Goal: Check status: Check status

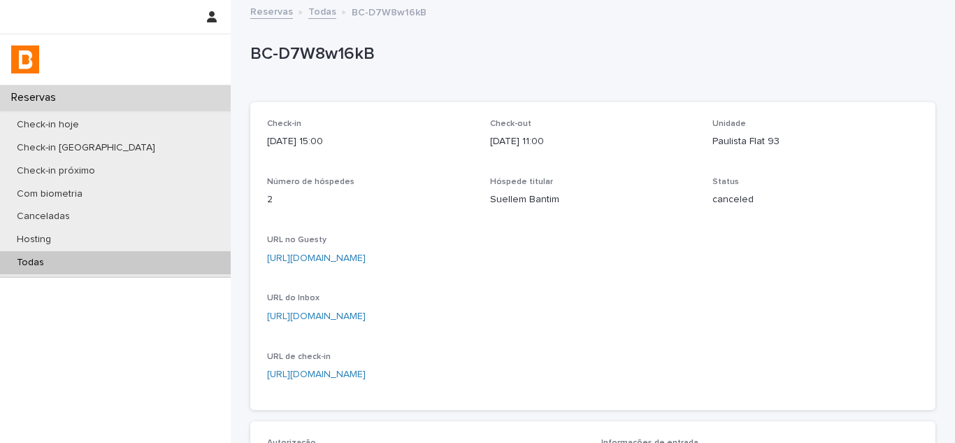
click at [126, 271] on div "Todas" at bounding box center [115, 262] width 231 height 23
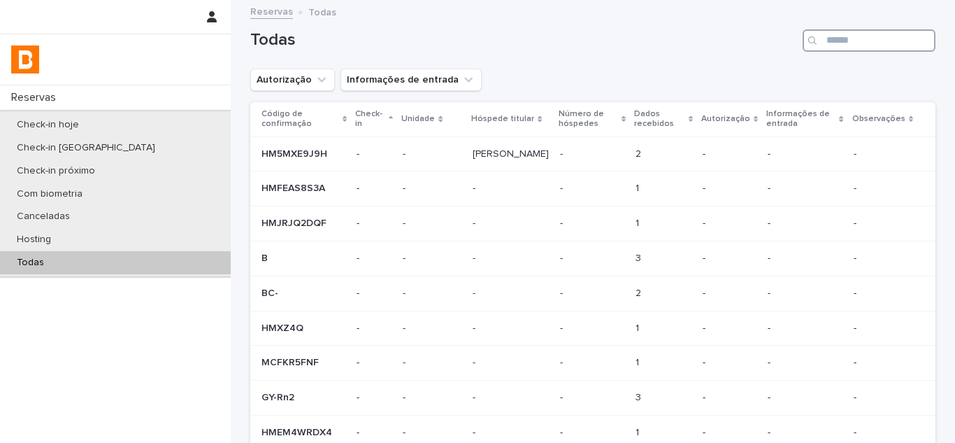
click at [860, 45] on input "Search" at bounding box center [869, 40] width 133 height 22
paste input "**********"
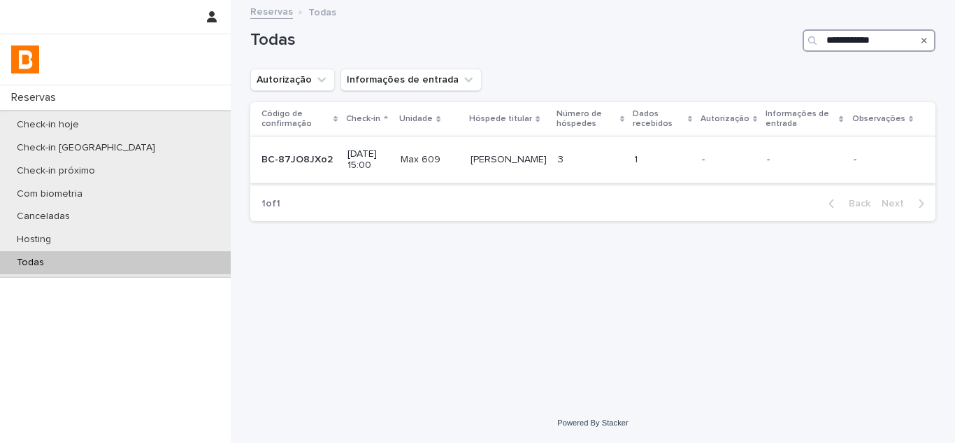
type input "**********"
click at [641, 157] on p "1" at bounding box center [637, 158] width 6 height 15
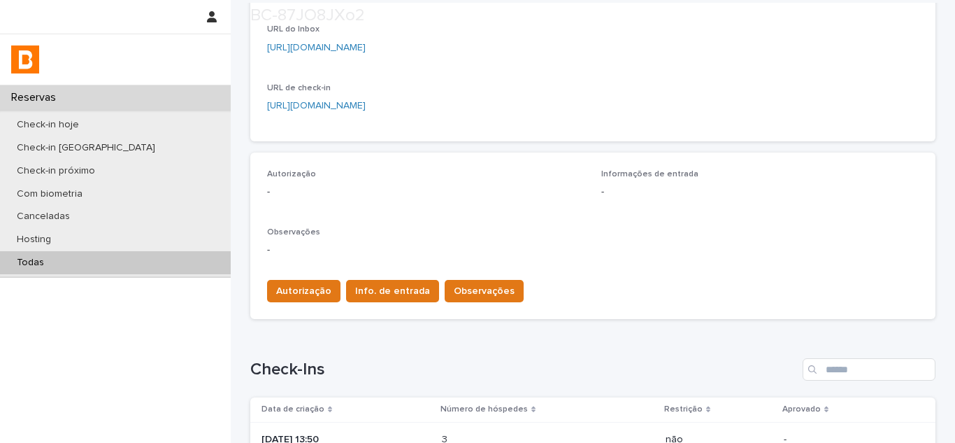
scroll to position [350, 0]
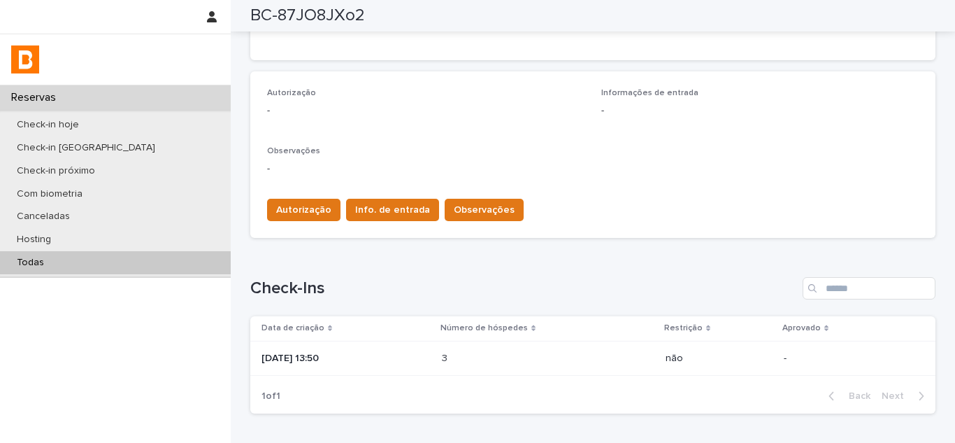
click at [396, 360] on p "[DATE] 13:50" at bounding box center [346, 358] width 169 height 12
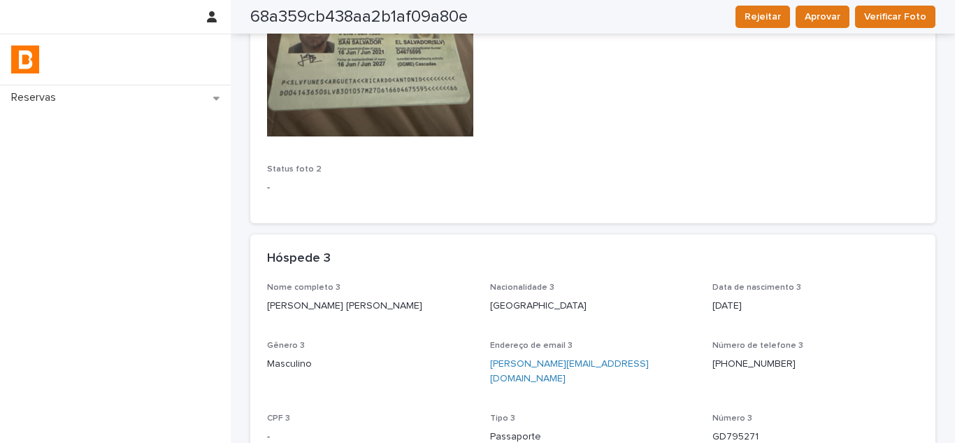
scroll to position [1469, 0]
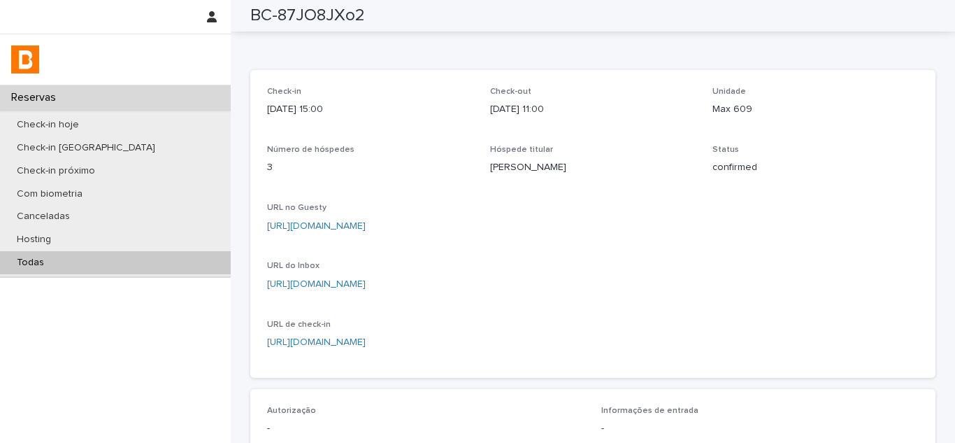
scroll to position [22, 0]
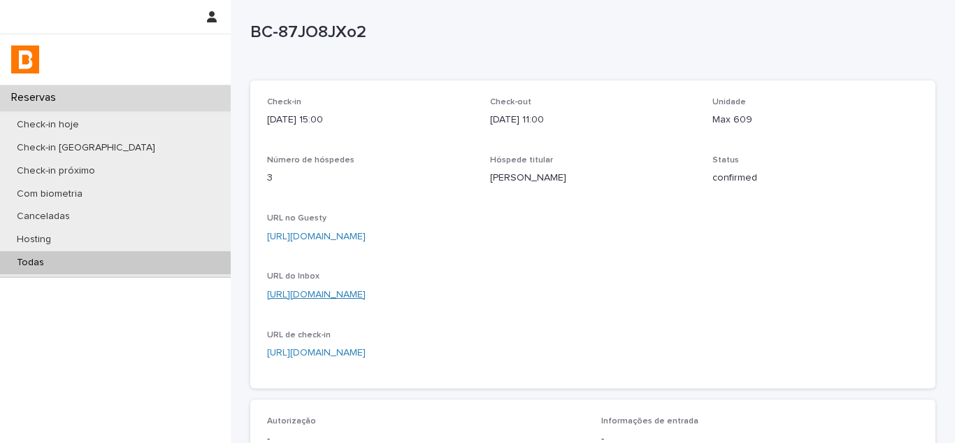
click at [366, 298] on link "[URL][DOMAIN_NAME]" at bounding box center [316, 295] width 99 height 10
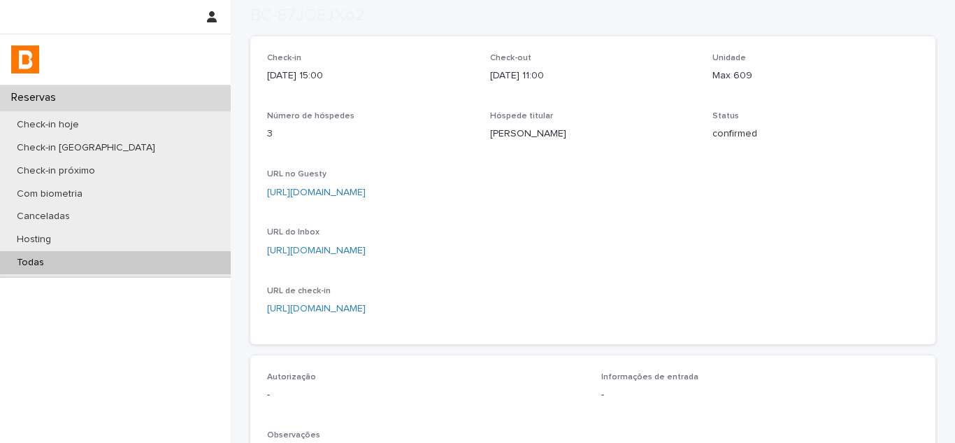
scroll to position [301, 0]
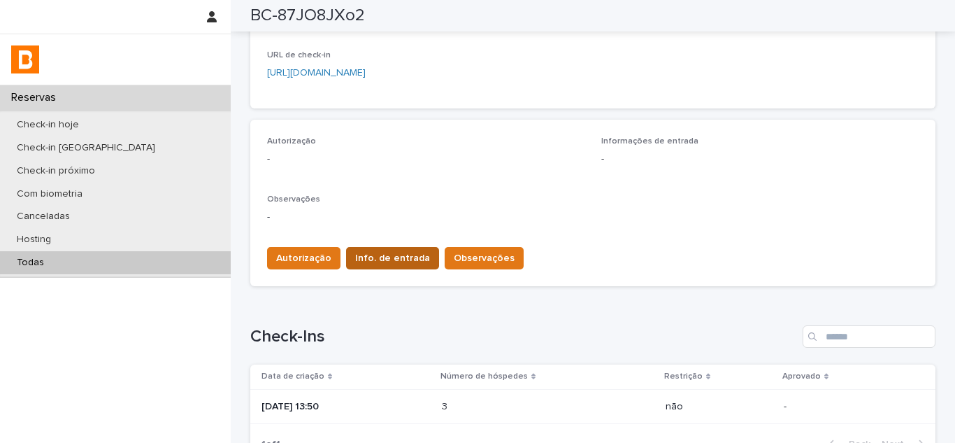
click at [379, 265] on span "Info. de entrada" at bounding box center [392, 258] width 75 height 14
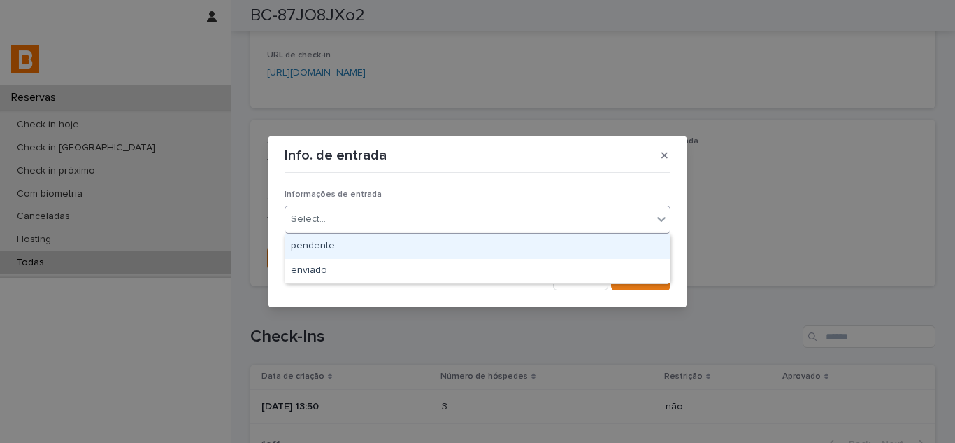
click at [438, 225] on div "Select..." at bounding box center [468, 219] width 367 height 23
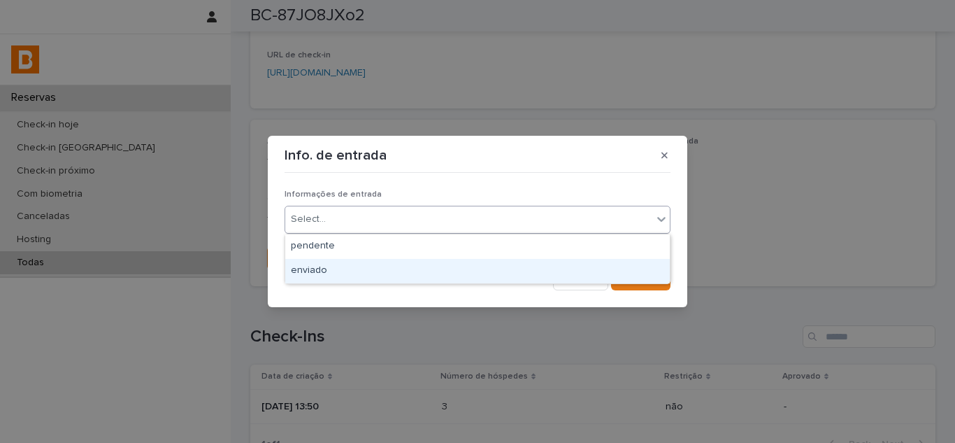
click at [369, 272] on div "enviado" at bounding box center [477, 271] width 385 height 24
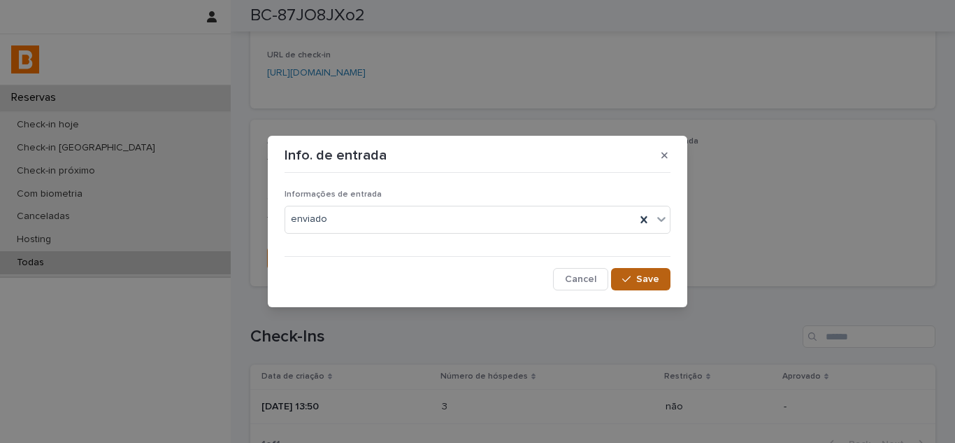
click at [638, 278] on span "Save" at bounding box center [647, 279] width 23 height 10
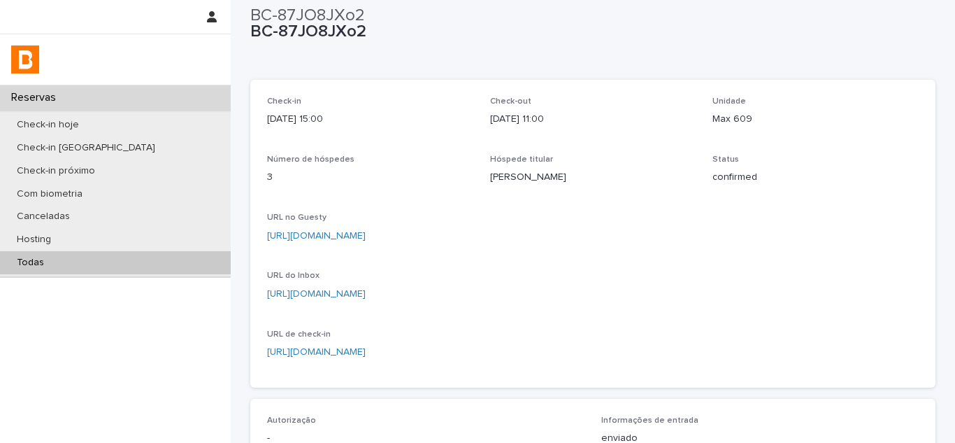
scroll to position [0, 0]
